Goal: Use online tool/utility: Utilize a website feature to perform a specific function

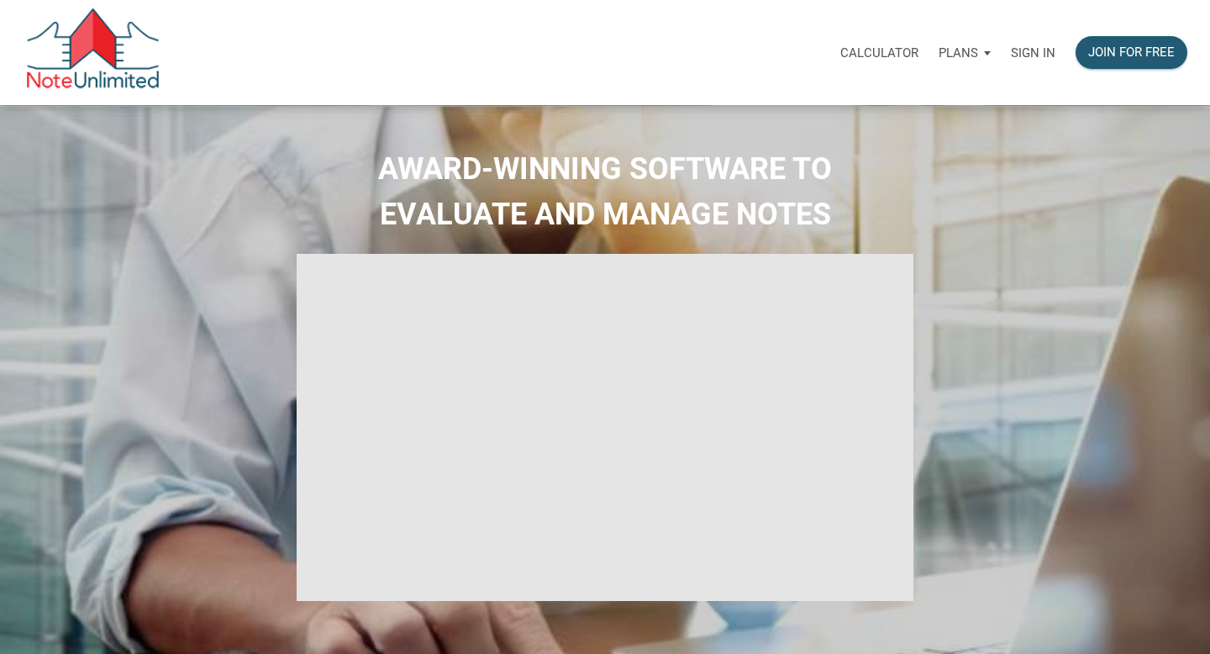
select select
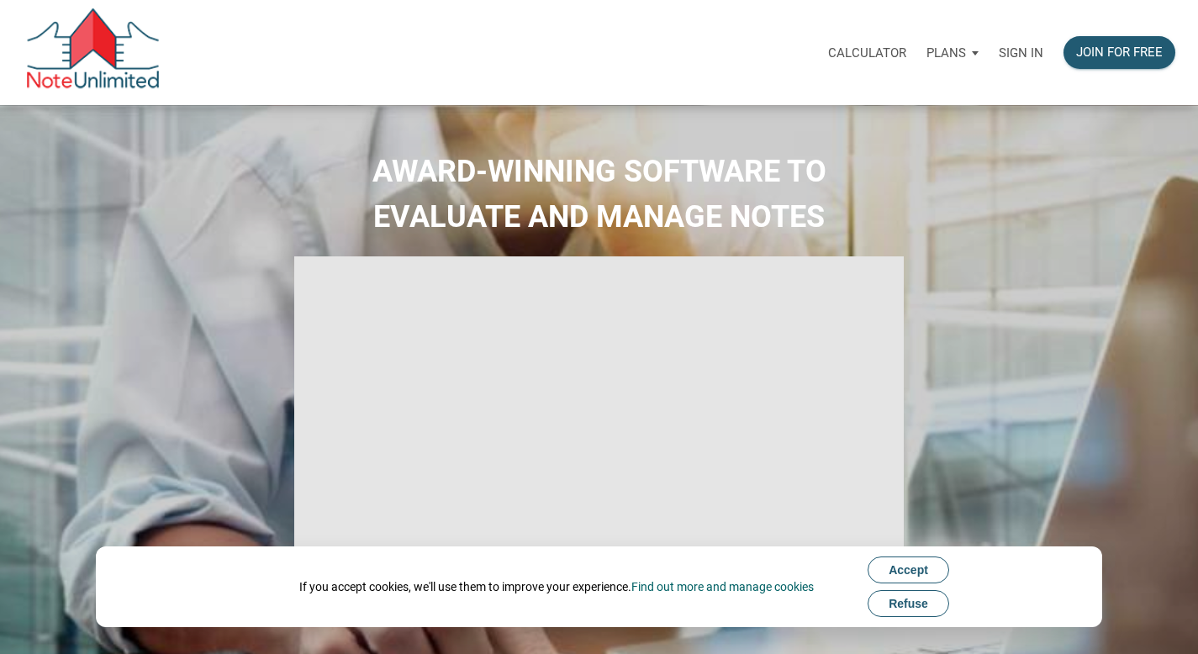
type input "Introduction to new features"
select select
click at [1025, 52] on p "Sign in" at bounding box center [1021, 52] width 45 height 15
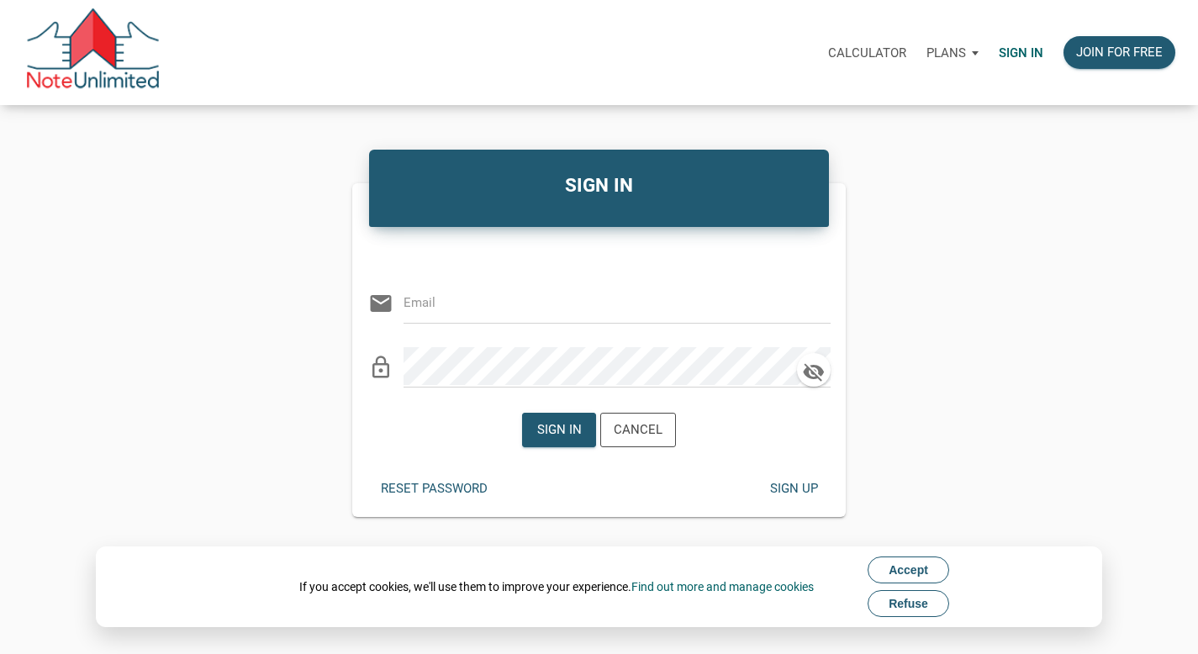
type input "[EMAIL_ADDRESS][DOMAIN_NAME]"
click at [548, 430] on div "Sign in" at bounding box center [559, 429] width 45 height 19
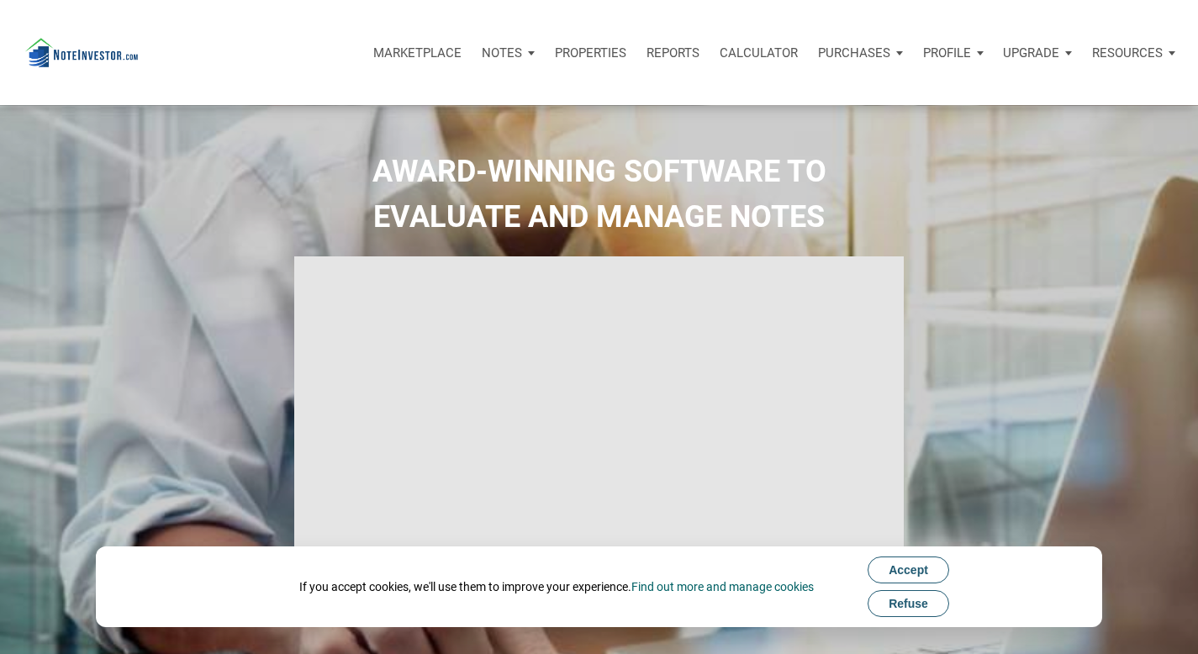
type input "Introduction to new features"
select select
click at [734, 45] on p "Calculator" at bounding box center [759, 52] width 78 height 15
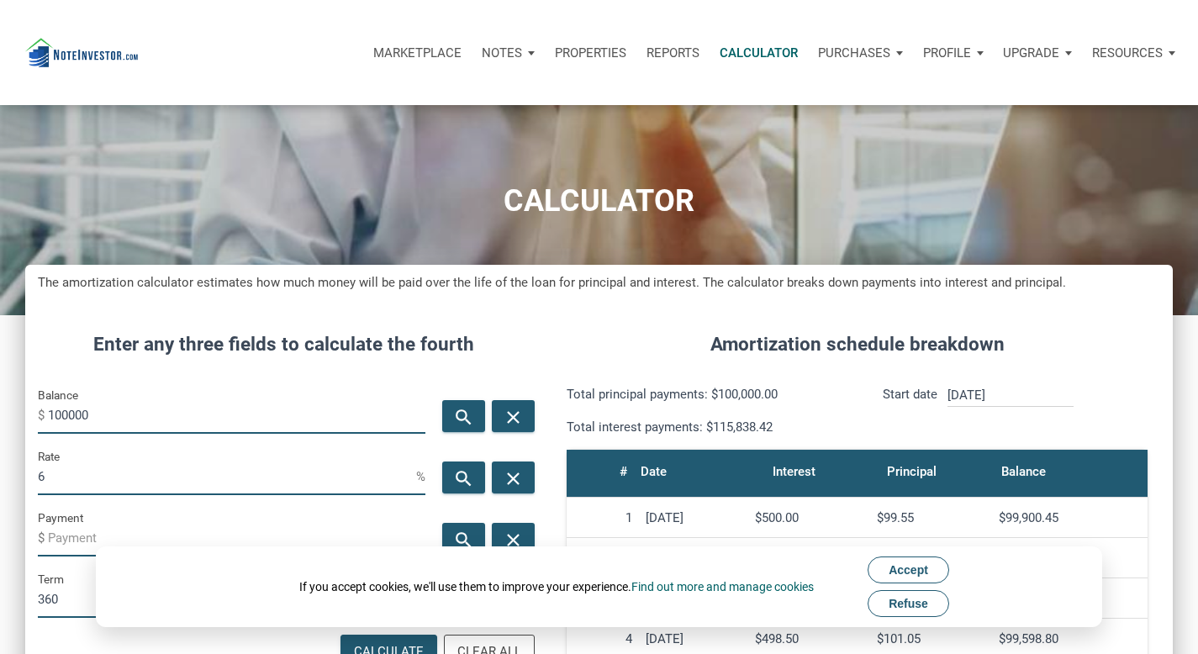
scroll to position [810, 1147]
click at [62, 419] on input "100000" at bounding box center [236, 415] width 377 height 38
type input "110000"
click at [70, 481] on input "6" at bounding box center [227, 476] width 378 height 38
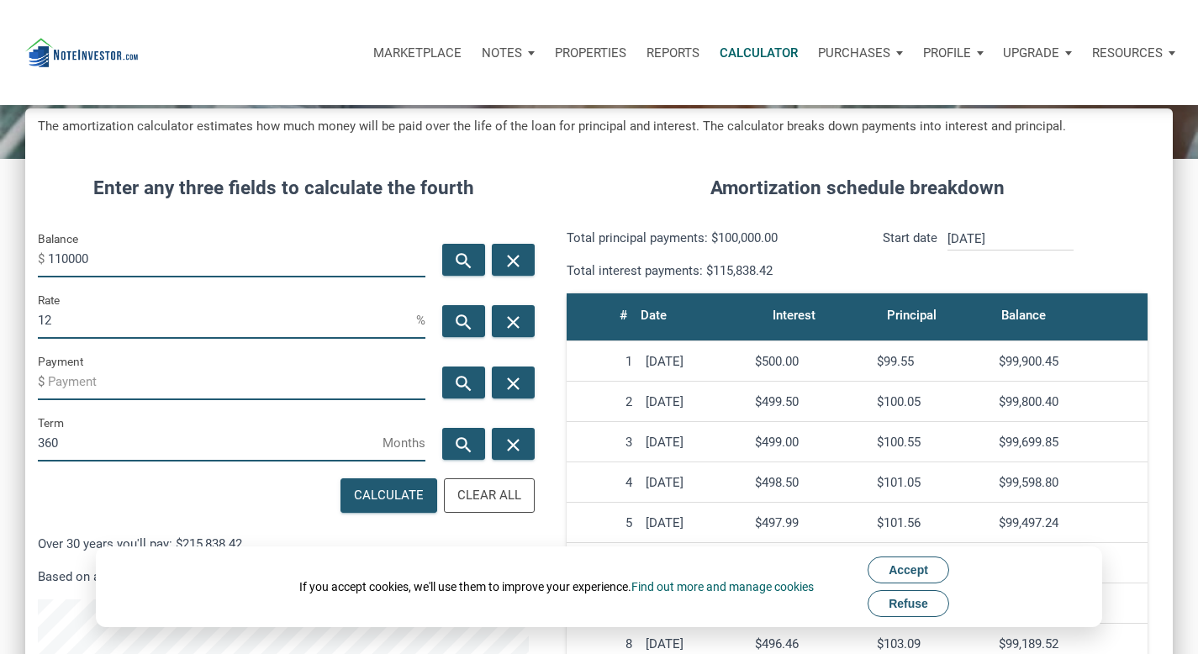
scroll to position [174, 0]
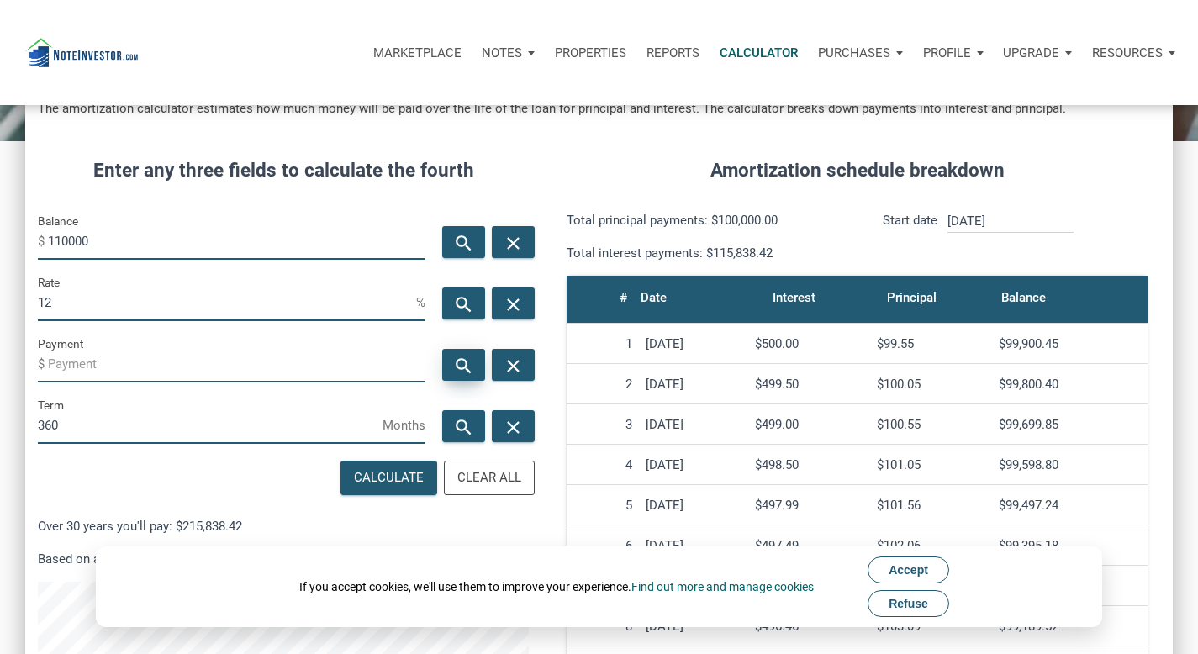
type input "12"
click at [463, 367] on icon "search" at bounding box center [463, 366] width 20 height 21
type input "-1131.47"
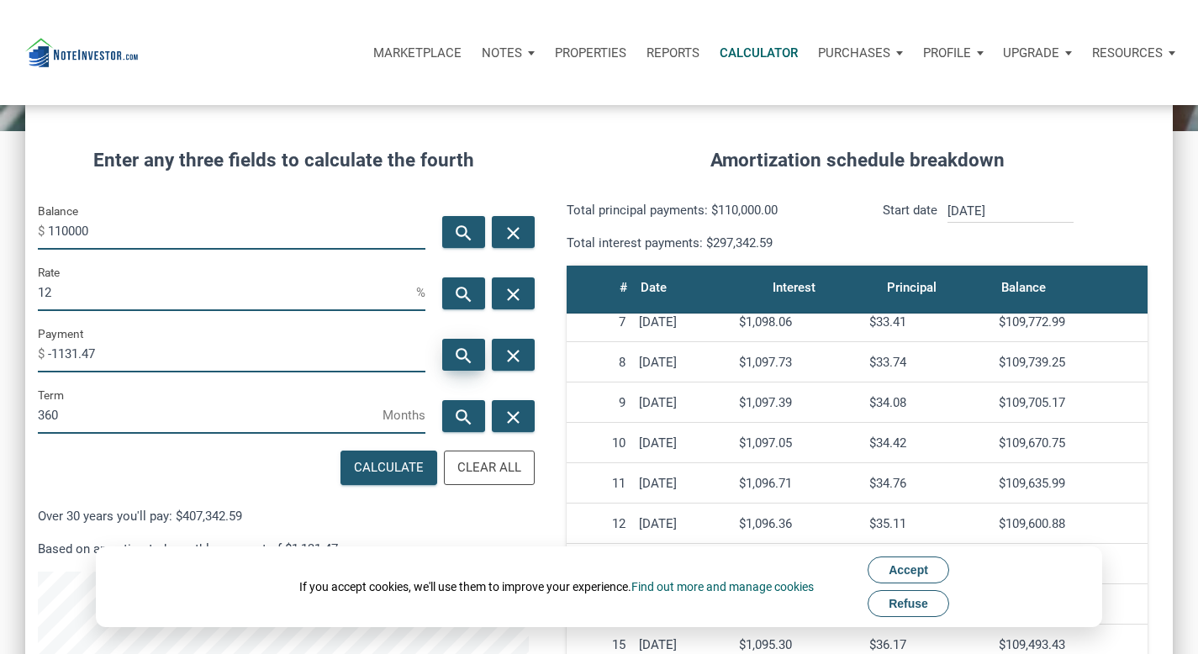
scroll to position [186, 0]
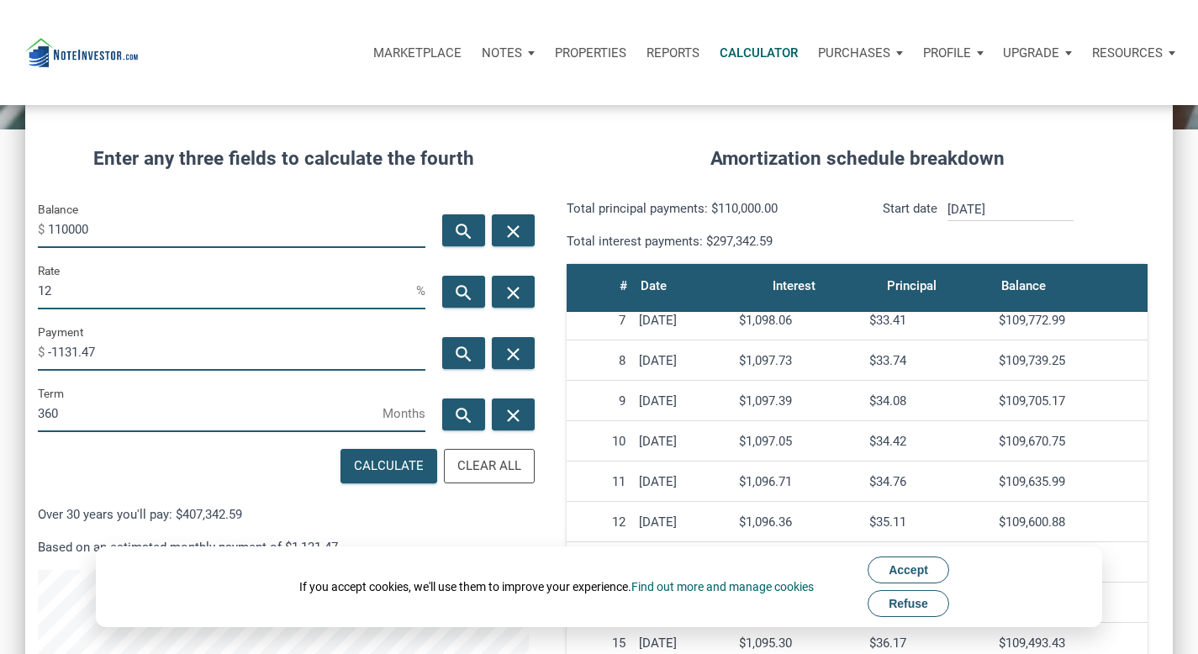
click at [570, 146] on h4 "Amortization schedule breakdown" at bounding box center [857, 159] width 606 height 29
